Goal: Find specific page/section: Find specific page/section

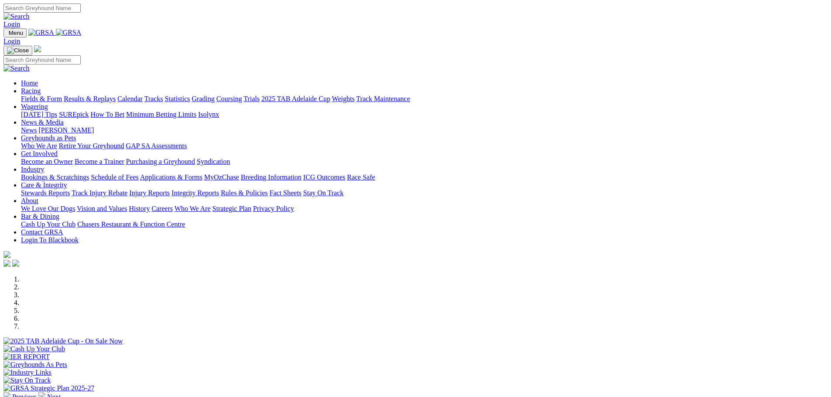
click at [64, 119] on link "News & Media" at bounding box center [42, 122] width 43 height 7
click at [94, 126] on link "[PERSON_NAME]" at bounding box center [65, 129] width 55 height 7
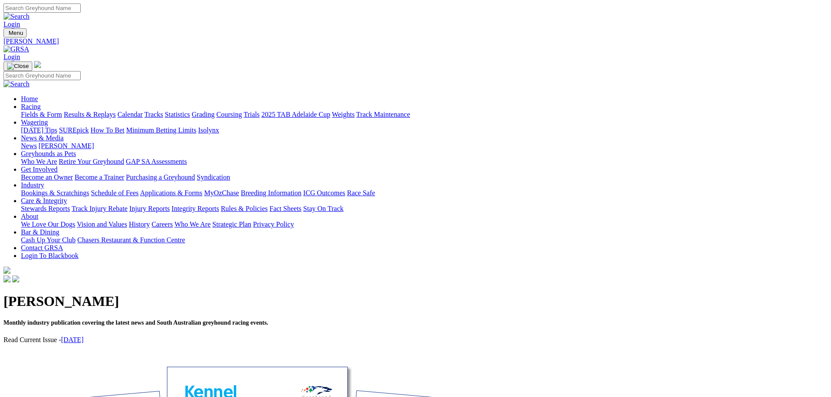
click at [41, 103] on link "Racing" at bounding box center [31, 106] width 20 height 7
click at [89, 126] on link "SUREpick" at bounding box center [74, 129] width 30 height 7
